Goal: Navigation & Orientation: Find specific page/section

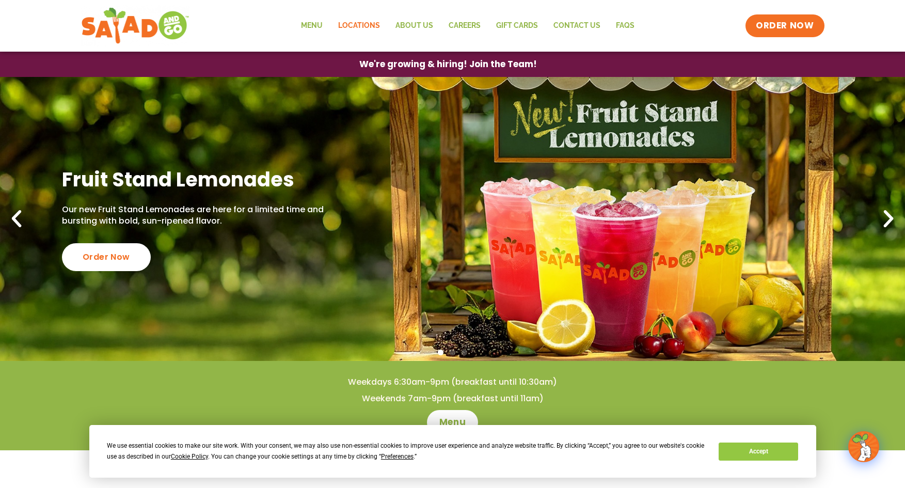
click at [363, 23] on link "Locations" at bounding box center [358, 26] width 57 height 24
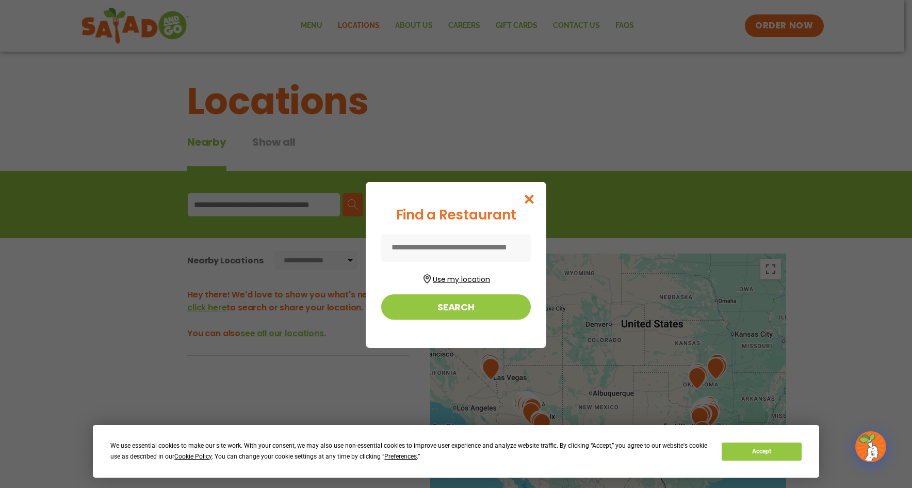
click at [444, 279] on button "Use my location" at bounding box center [456, 278] width 150 height 14
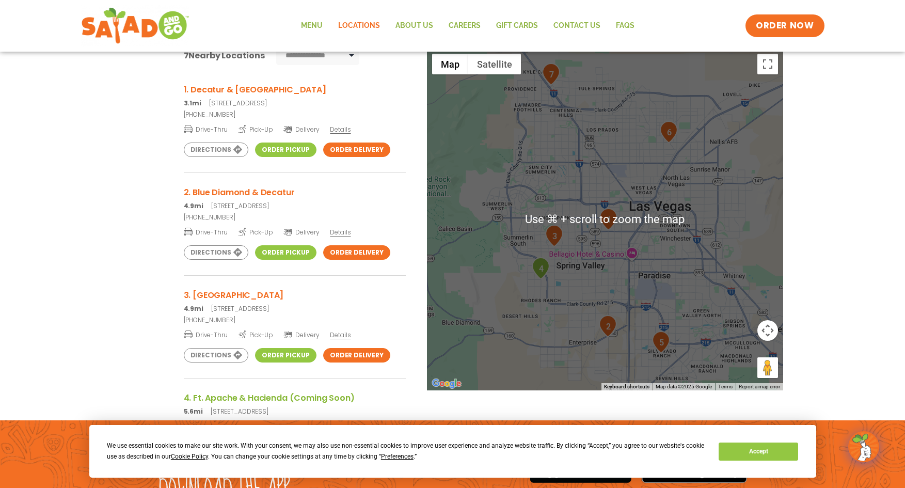
scroll to position [204, 0]
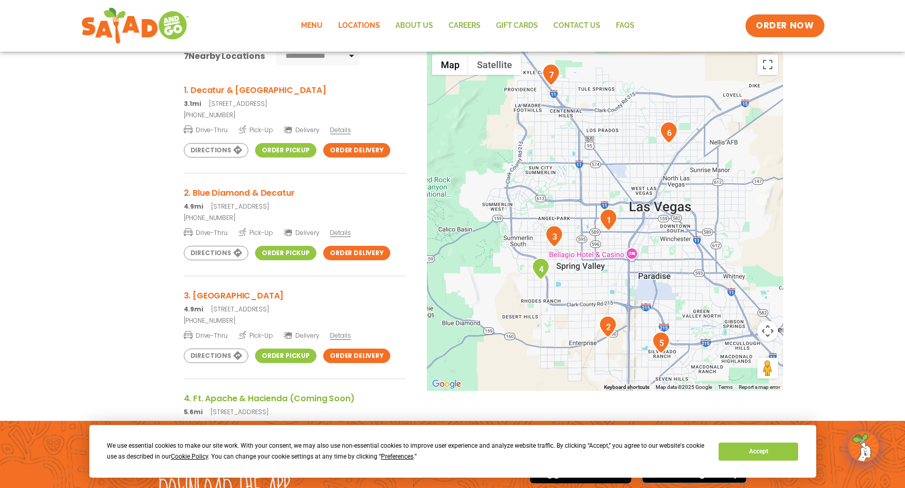
drag, startPoint x: 303, startPoint y: 23, endPoint x: 312, endPoint y: 21, distance: 8.5
click at [303, 23] on link "Menu" at bounding box center [311, 26] width 37 height 24
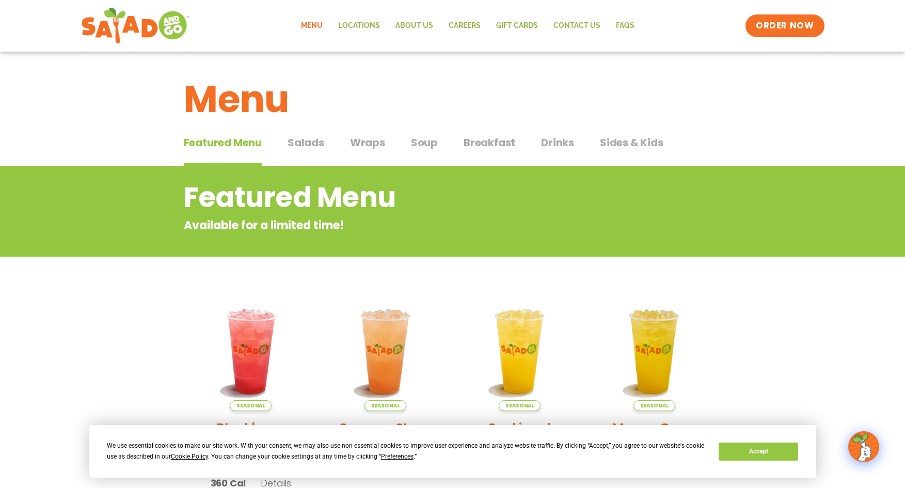
click at [303, 137] on span "Salads" at bounding box center [305, 142] width 37 height 15
